Goal: Information Seeking & Learning: Learn about a topic

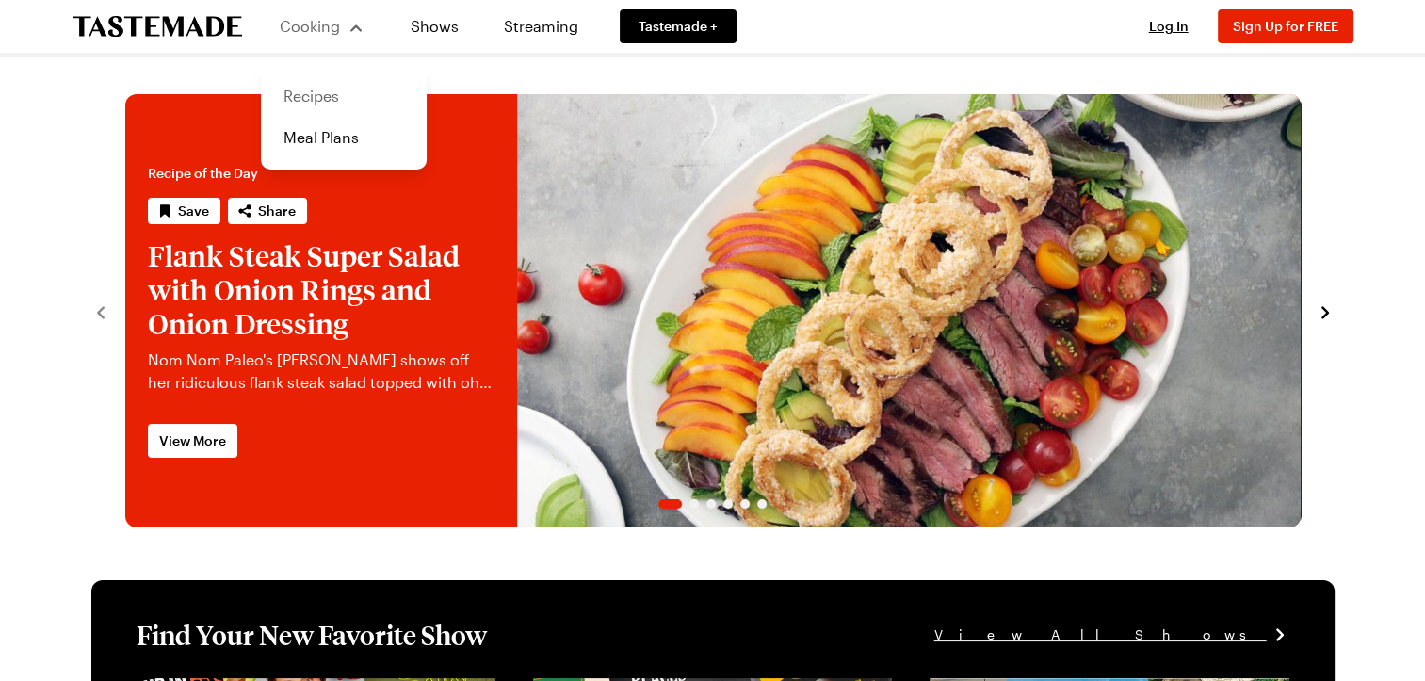
click at [298, 92] on link "Recipes" at bounding box center [343, 95] width 143 height 41
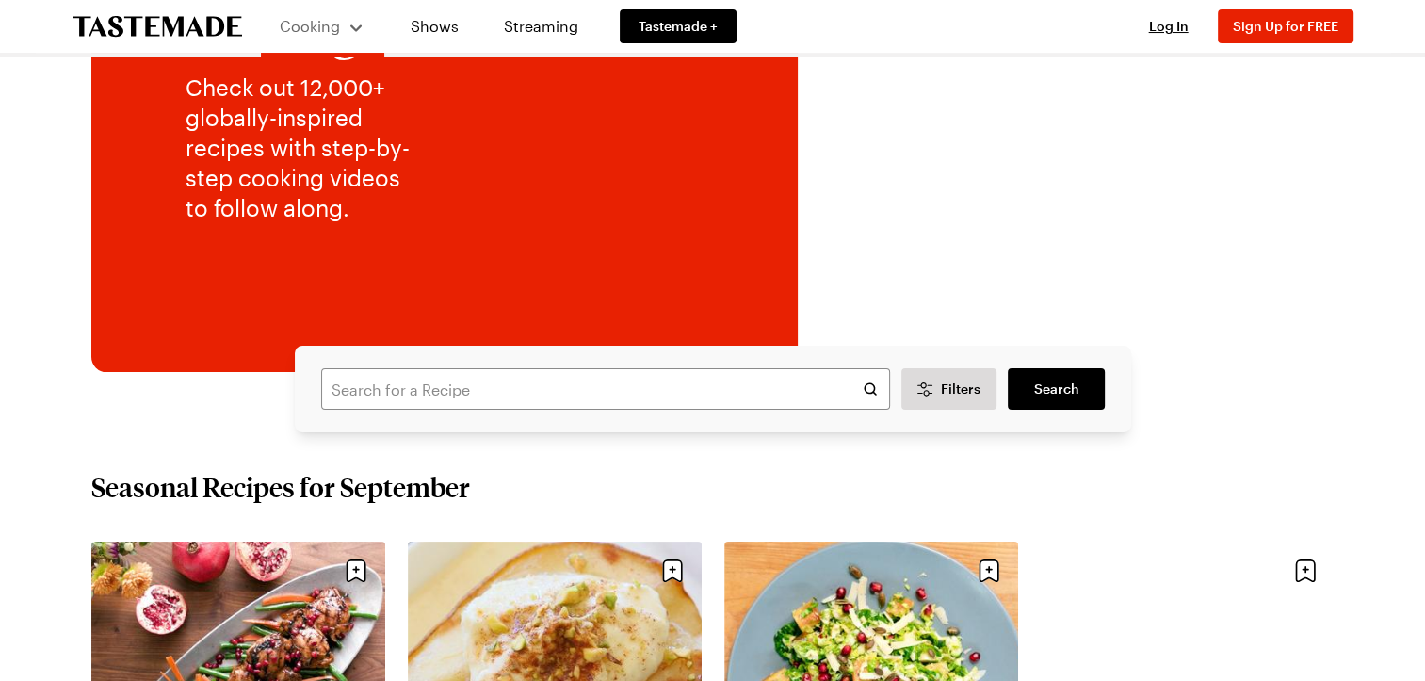
scroll to position [282, 0]
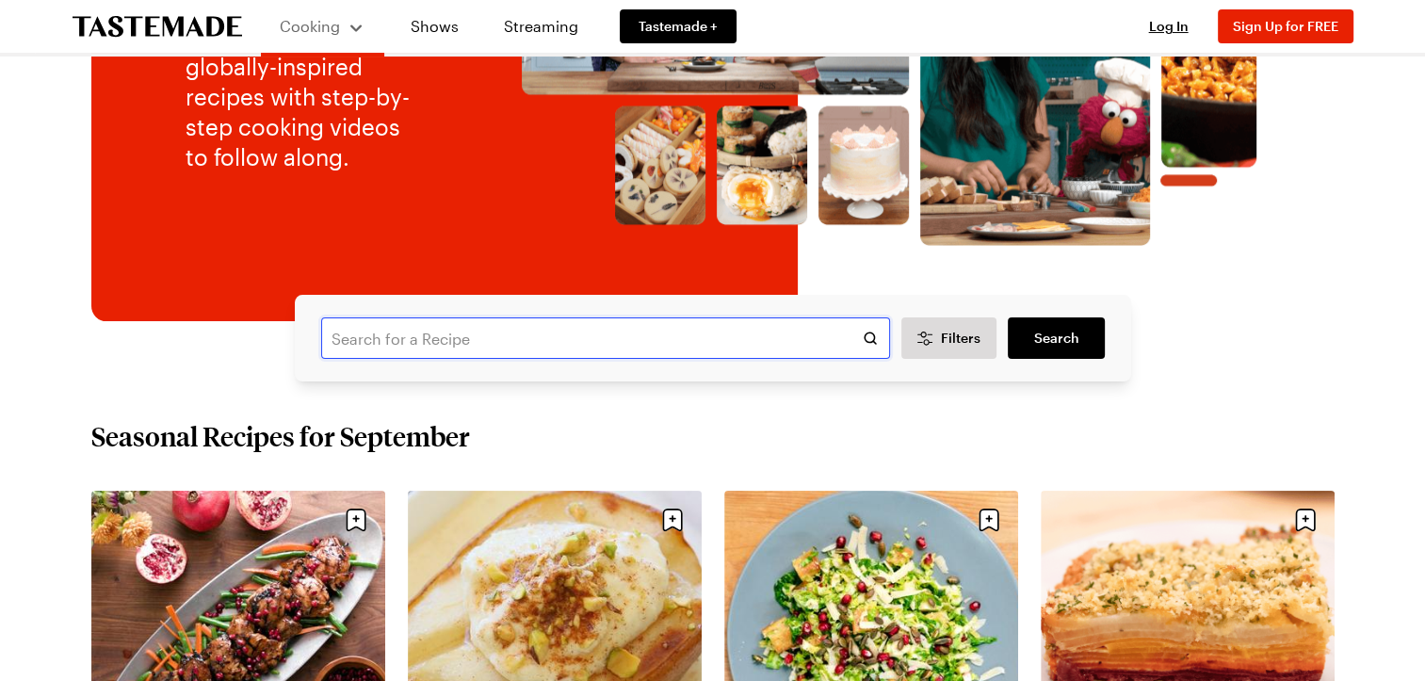
click at [620, 348] on input "text" at bounding box center [605, 337] width 569 height 41
type input "chili"
click at [1083, 333] on link "Search" at bounding box center [1056, 337] width 96 height 41
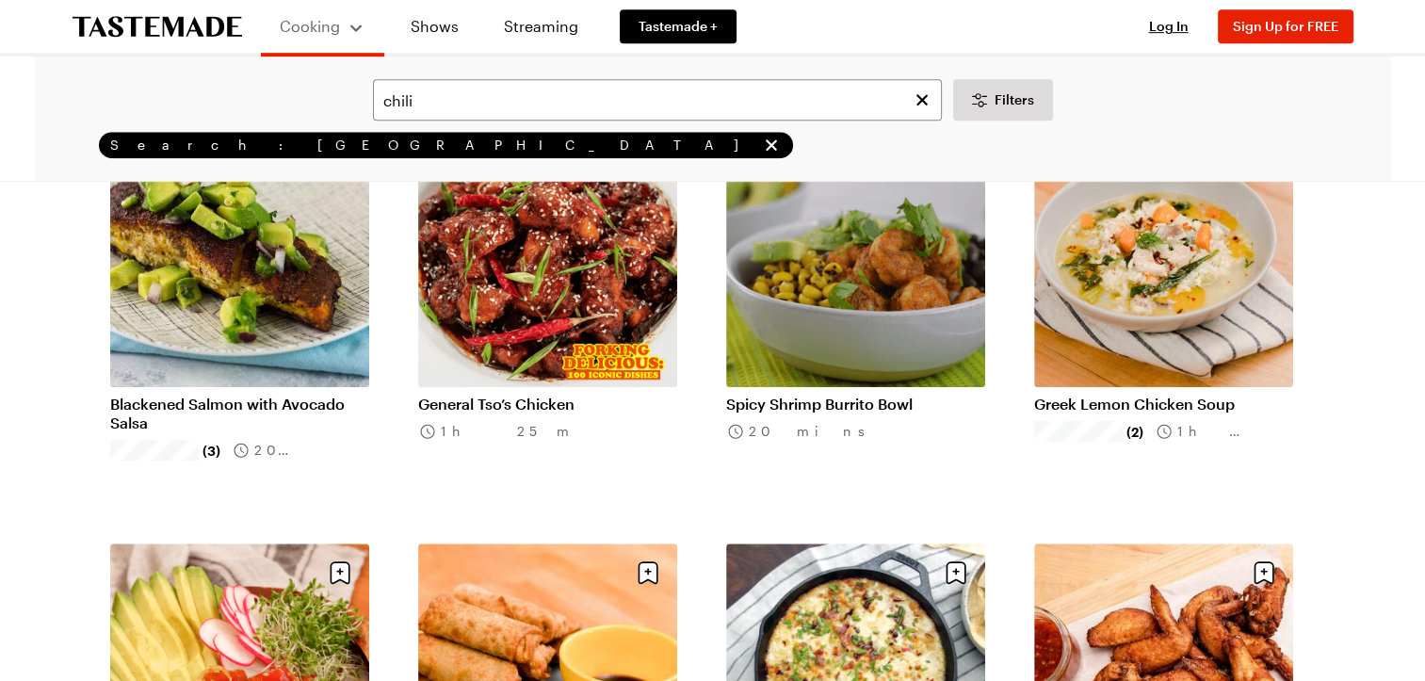
scroll to position [1036, 0]
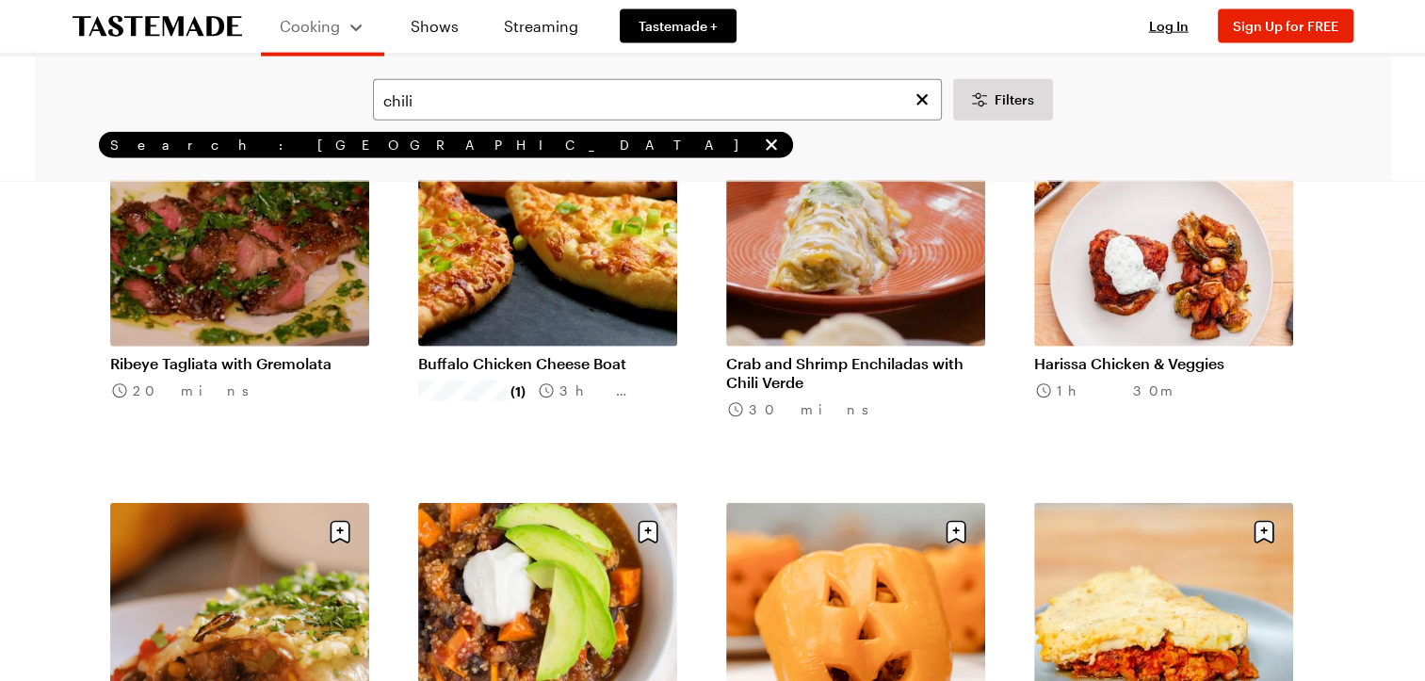
scroll to position [4614, 0]
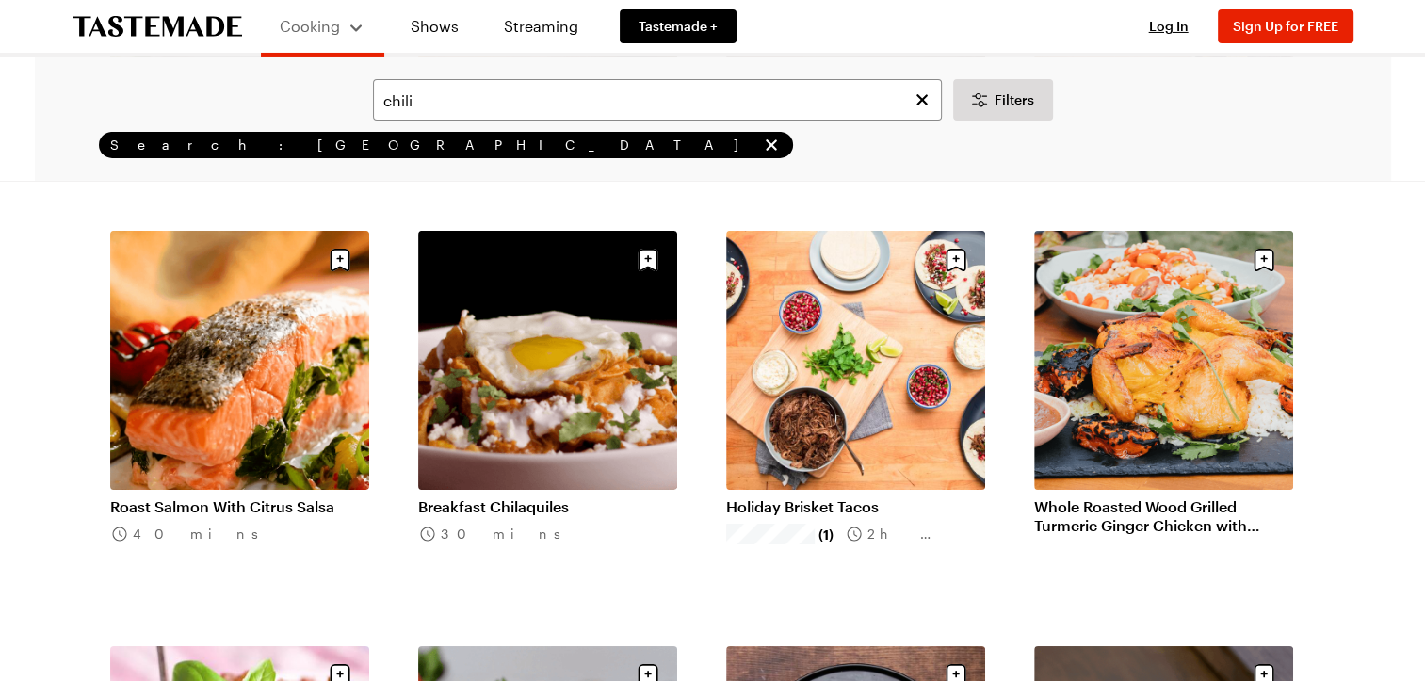
scroll to position [6968, 0]
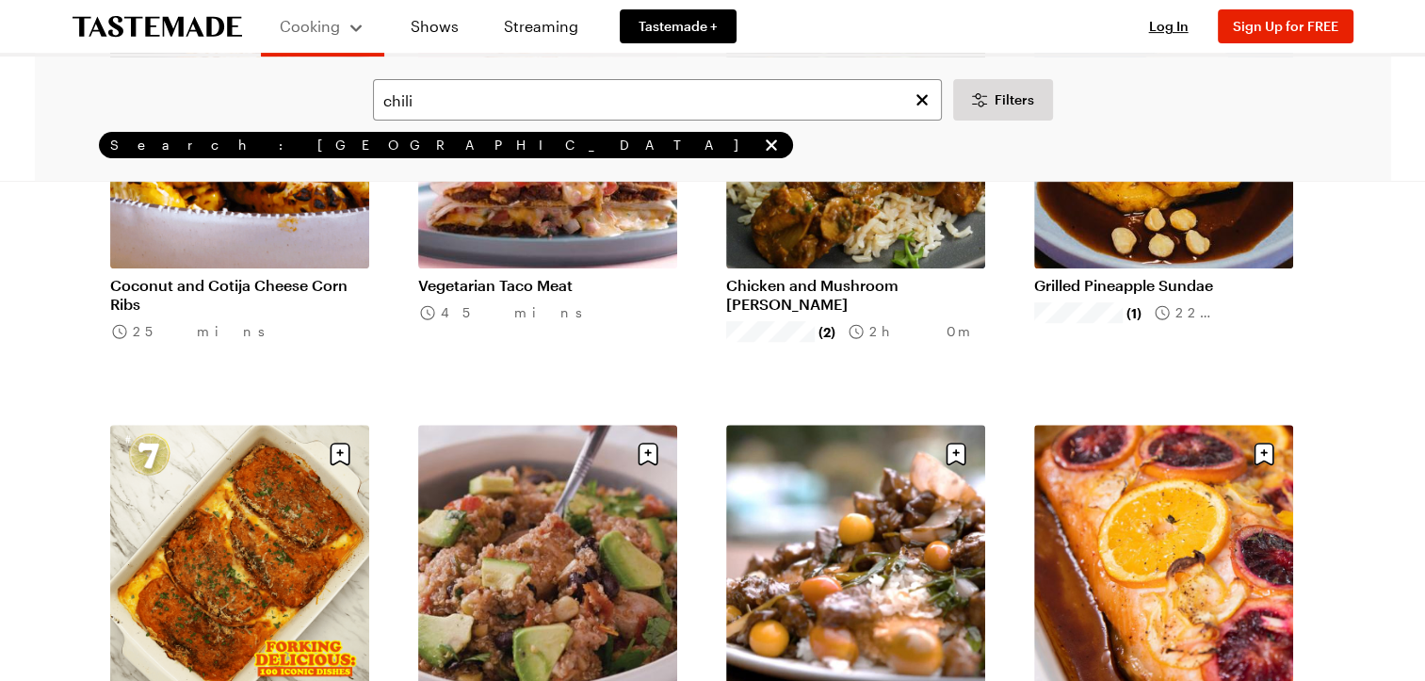
scroll to position [8004, 0]
